Goal: Task Accomplishment & Management: Complete application form

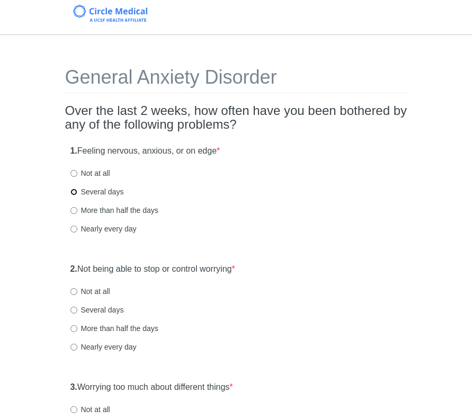
click at [73, 189] on input "Several days" at bounding box center [73, 192] width 7 height 7
radio input "true"
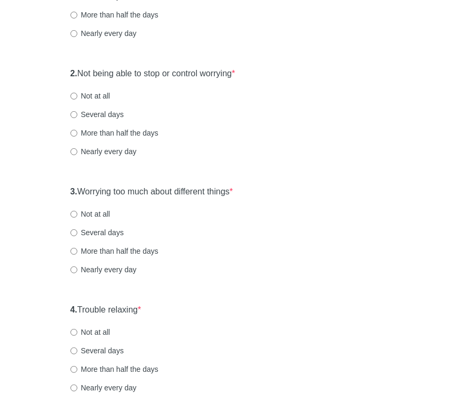
scroll to position [212, 0]
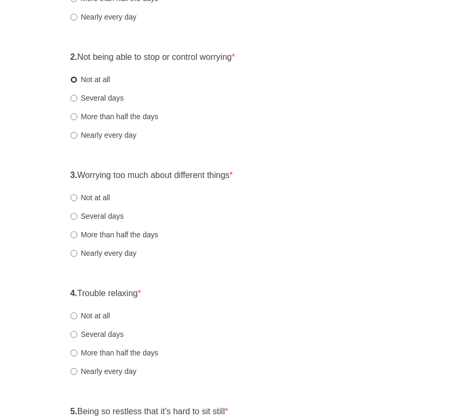
click at [72, 80] on input "Not at all" at bounding box center [73, 79] width 7 height 7
radio input "true"
click at [70, 199] on input "Not at all" at bounding box center [73, 197] width 7 height 7
radio input "true"
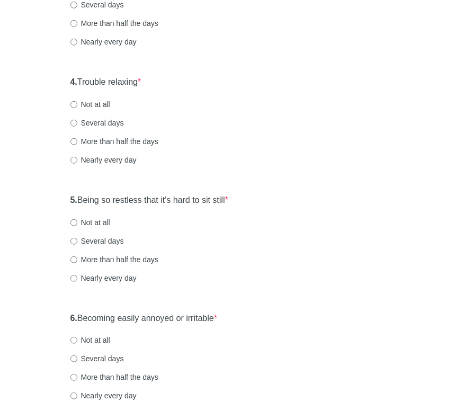
scroll to position [424, 0]
click at [76, 124] on input "Several days" at bounding box center [73, 122] width 7 height 7
radio input "true"
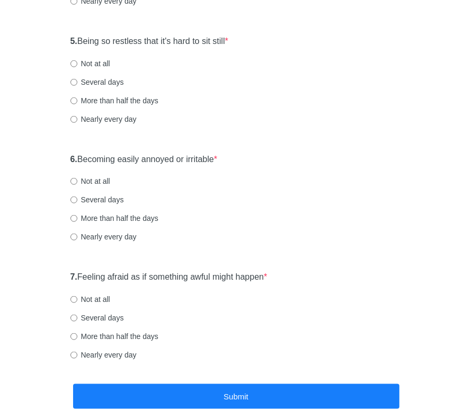
scroll to position [583, 0]
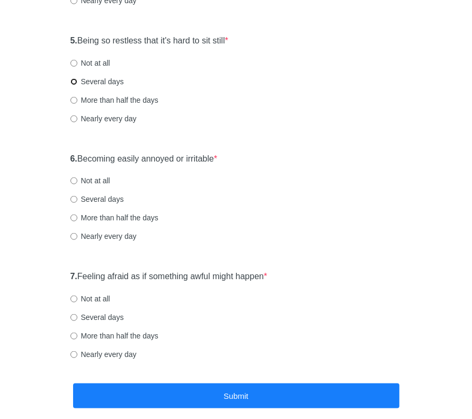
click at [73, 80] on input "Several days" at bounding box center [73, 81] width 7 height 7
radio input "true"
click at [74, 197] on input "Several days" at bounding box center [73, 199] width 7 height 7
radio input "true"
click at [71, 301] on input "Not at all" at bounding box center [73, 299] width 7 height 7
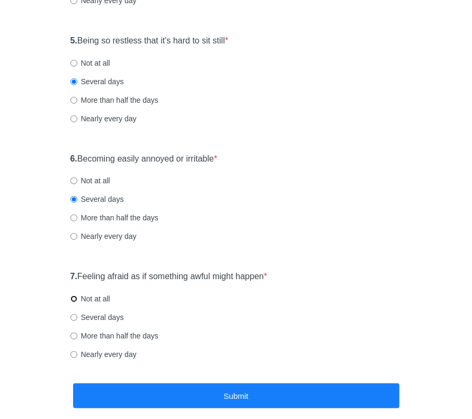
radio input "true"
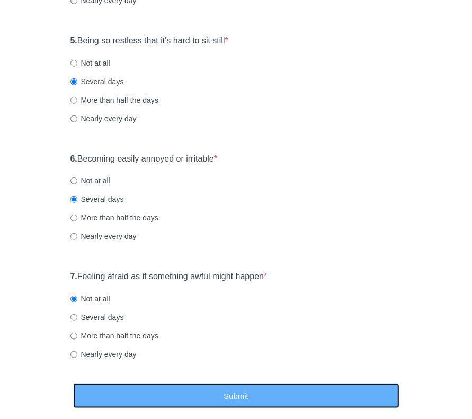
click at [223, 388] on button "Submit" at bounding box center [236, 395] width 326 height 25
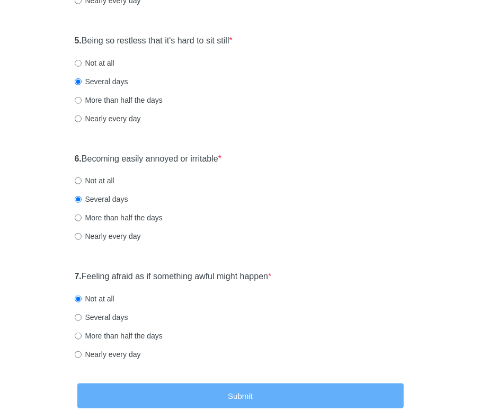
scroll to position [0, 0]
